Goal: Navigation & Orientation: Find specific page/section

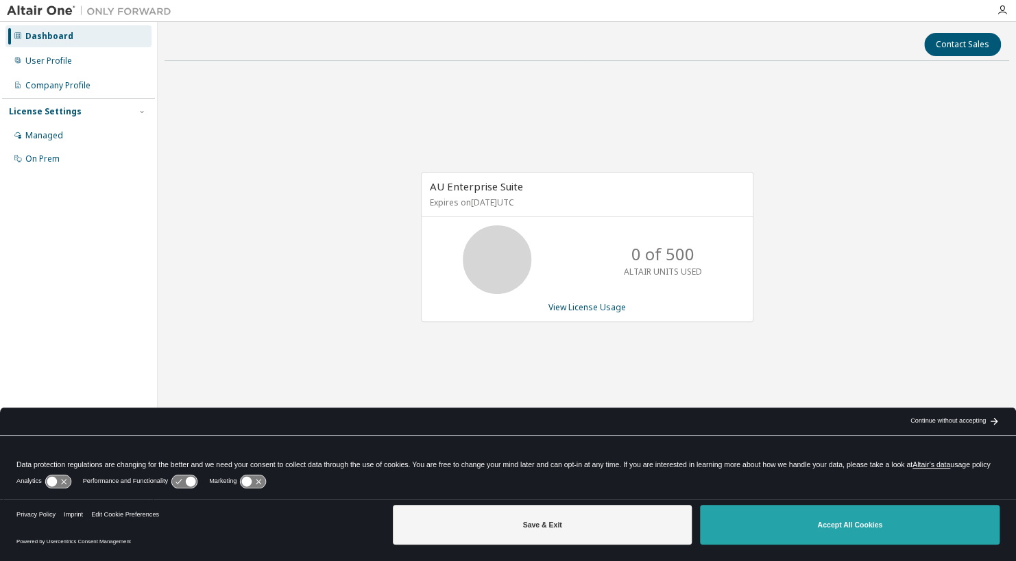
click at [758, 513] on button "Accept All Cookies" at bounding box center [850, 525] width 300 height 40
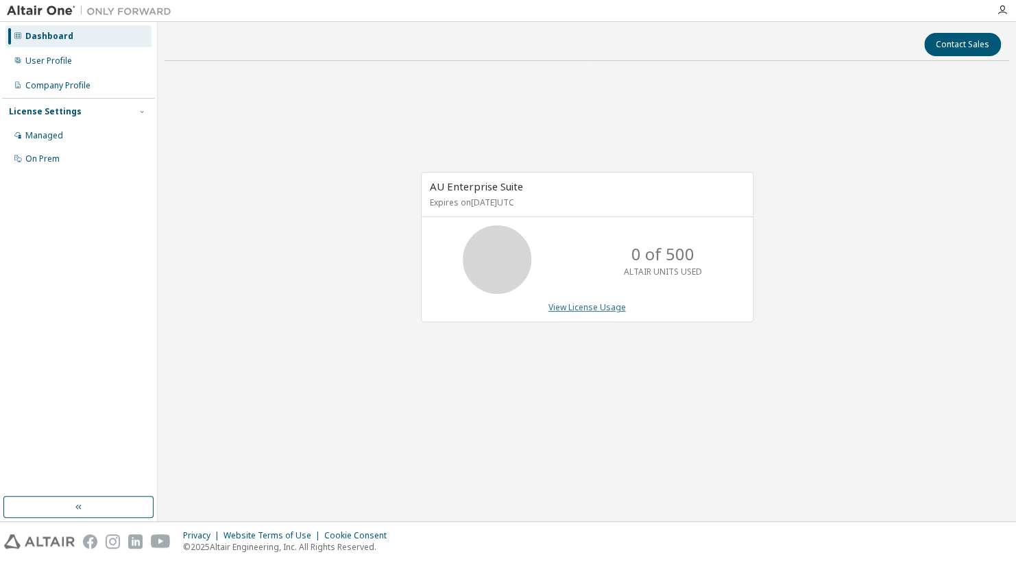
click at [570, 306] on link "View License Usage" at bounding box center [586, 308] width 77 height 12
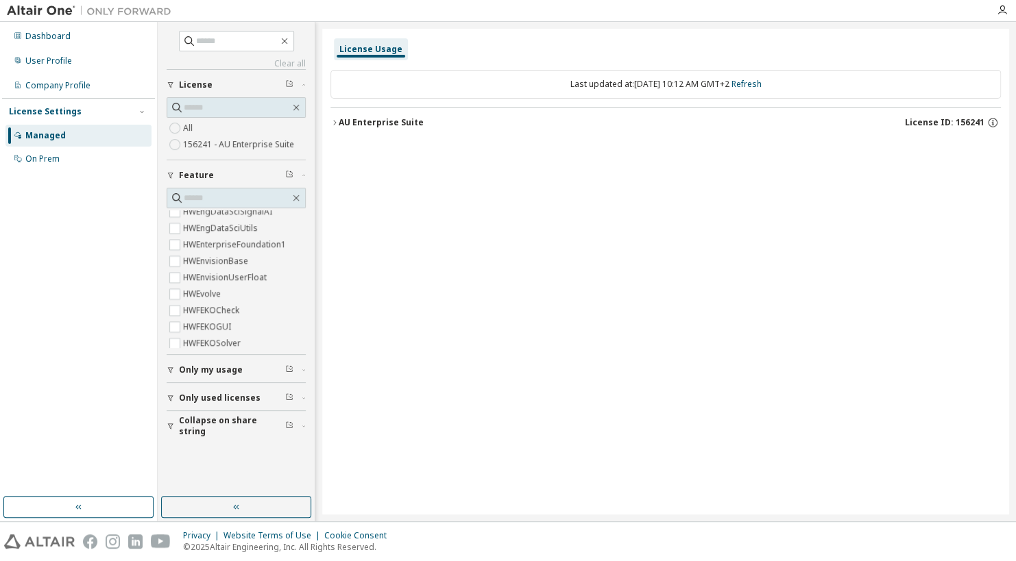
scroll to position [1502, 0]
click at [212, 370] on span "Only my usage" at bounding box center [211, 370] width 64 height 11
click at [57, 166] on div "On Prem" at bounding box center [78, 159] width 146 height 22
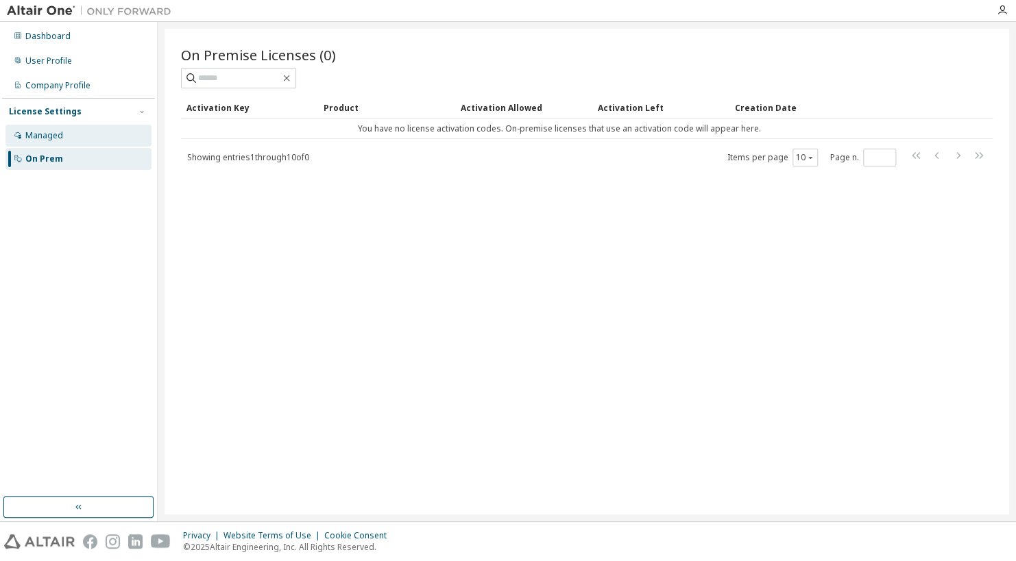
click at [66, 141] on div "Managed" at bounding box center [78, 136] width 146 height 22
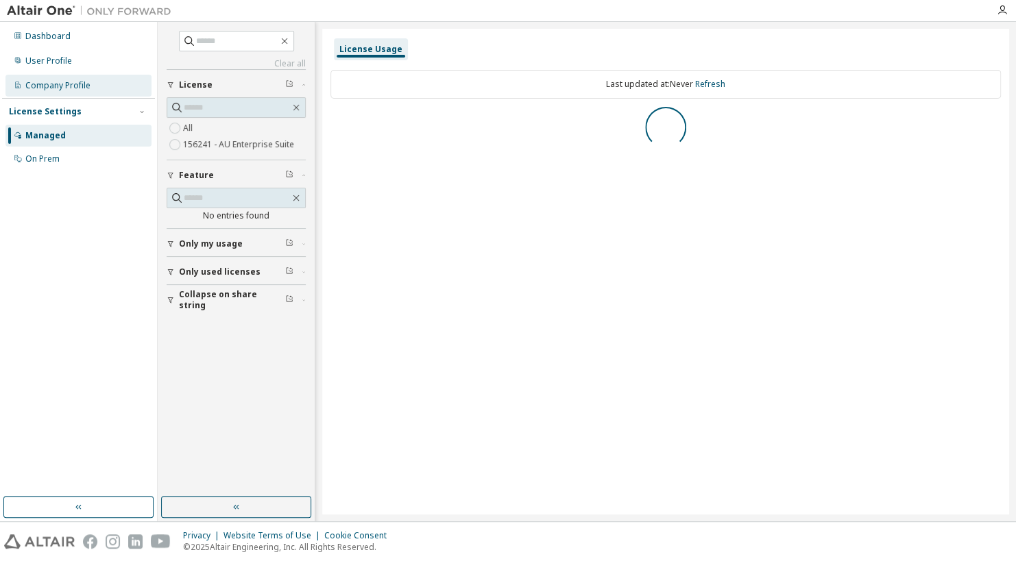
click at [61, 96] on div "Company Profile" at bounding box center [78, 86] width 146 height 22
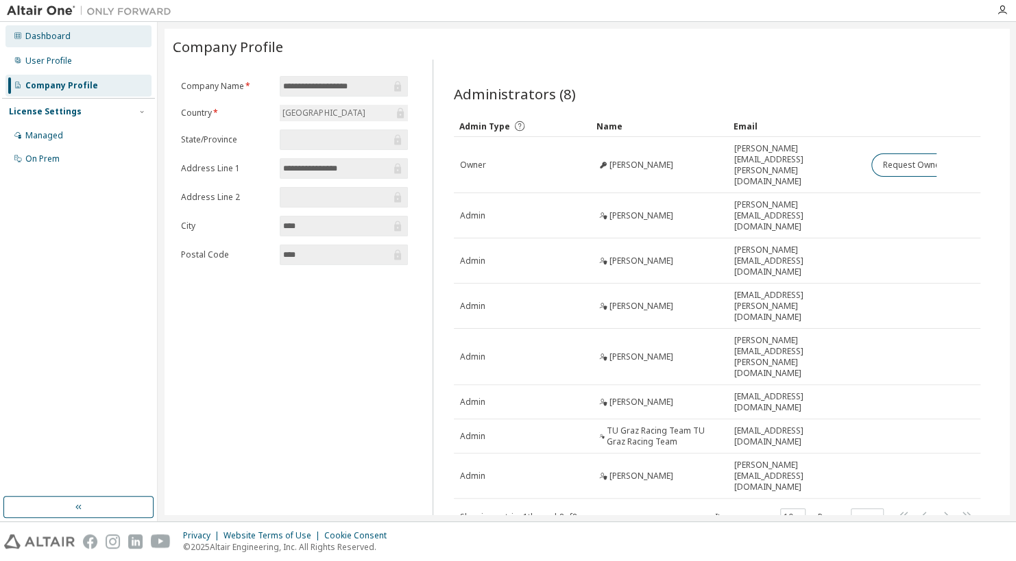
click at [69, 47] on div "Dashboard" at bounding box center [78, 36] width 146 height 22
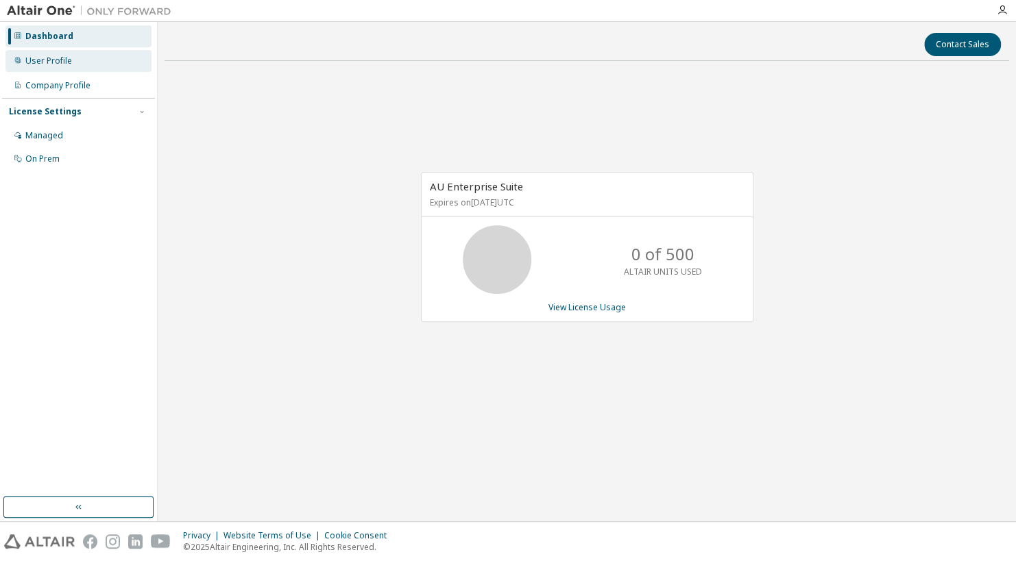
click at [56, 63] on div "User Profile" at bounding box center [48, 61] width 47 height 11
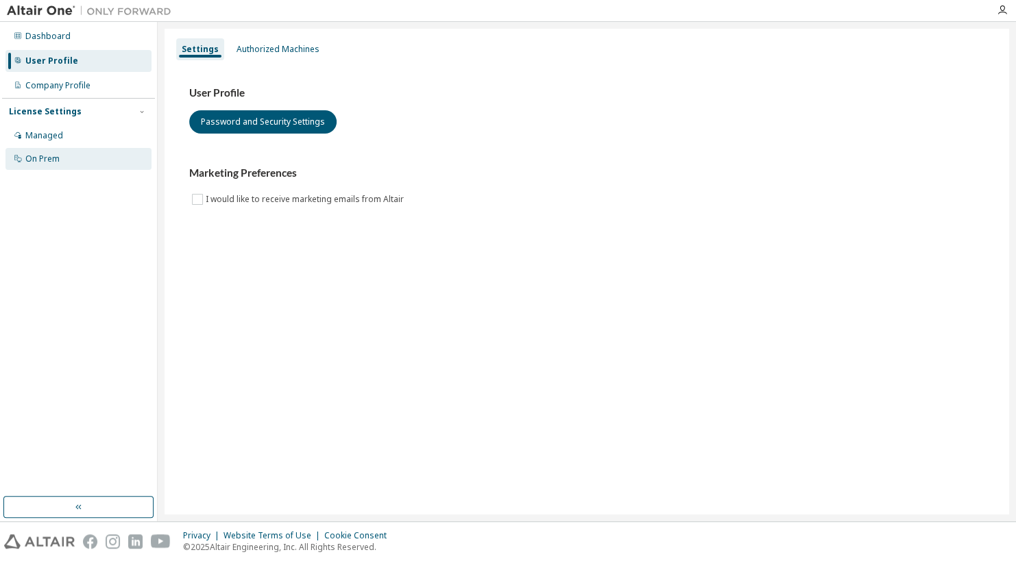
click at [50, 159] on div "On Prem" at bounding box center [42, 159] width 34 height 11
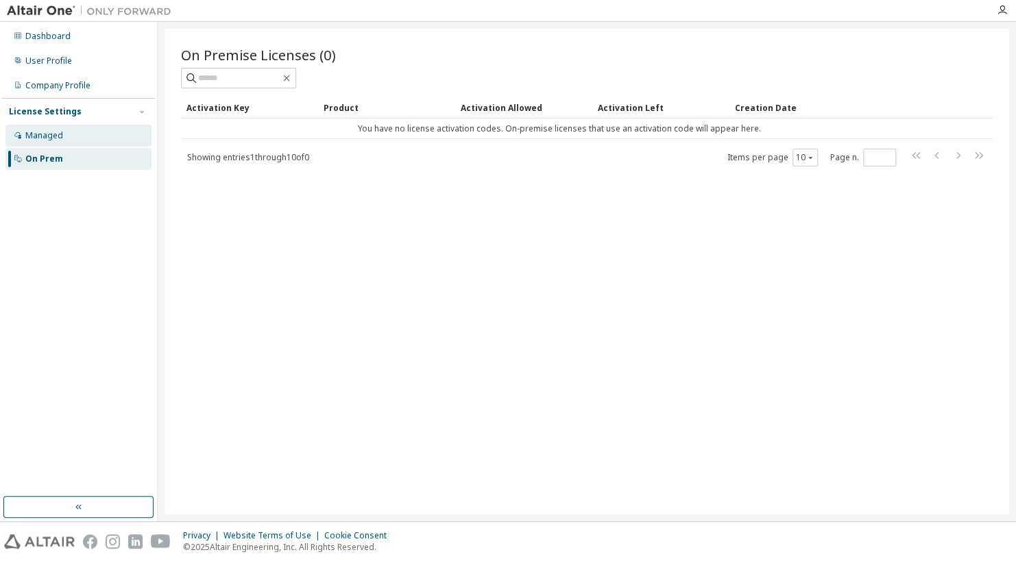
click at [119, 141] on div "Managed" at bounding box center [78, 136] width 146 height 22
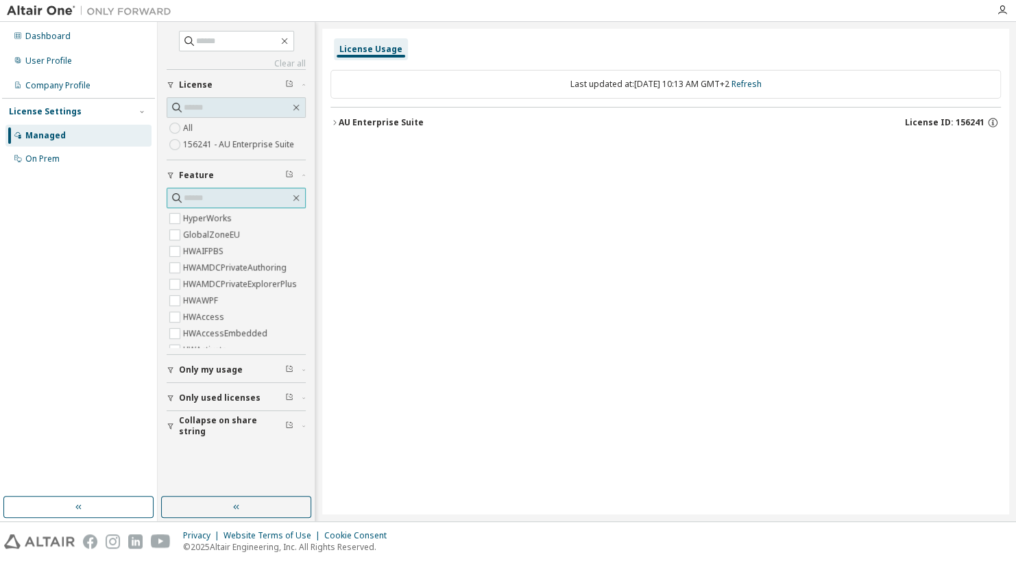
click at [246, 197] on input "text" at bounding box center [237, 198] width 106 height 14
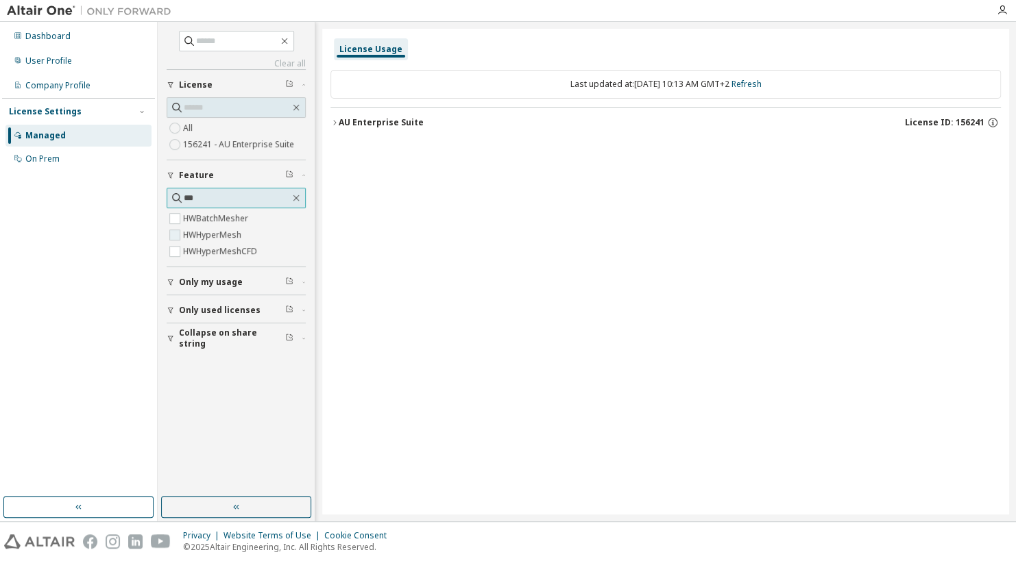
type input "***"
click at [206, 376] on div "Clear all Collapse on share string Only used licenses Only my usage Feature ***…" at bounding box center [236, 259] width 153 height 471
